Goal: Entertainment & Leisure: Consume media (video, audio)

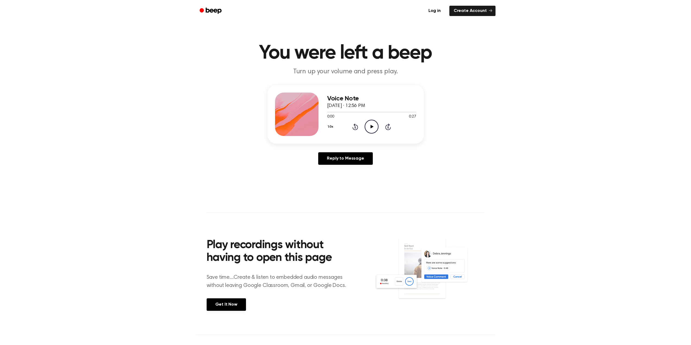
click at [373, 126] on icon "Play Audio" at bounding box center [372, 127] width 14 height 14
click at [373, 111] on div at bounding box center [371, 112] width 89 height 4
click at [370, 131] on icon "Play Audio" at bounding box center [372, 127] width 14 height 14
click at [370, 125] on icon "Play Audio" at bounding box center [372, 127] width 14 height 14
